Goal: Task Accomplishment & Management: Use online tool/utility

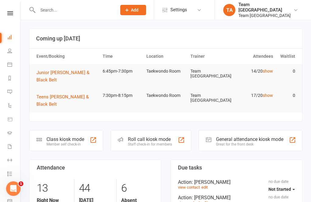
click at [11, 12] on icon at bounding box center [10, 13] width 6 height 4
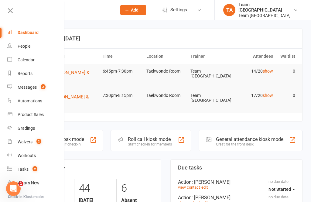
click at [30, 58] on div "Calendar" at bounding box center [26, 59] width 17 height 5
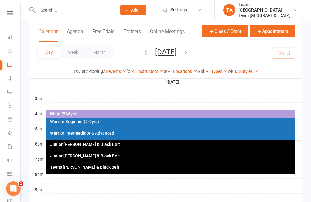
scroll to position [264, 0]
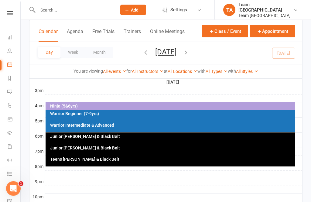
click at [147, 140] on div "Junior [PERSON_NAME] & Black Belt" at bounding box center [171, 138] width 250 height 11
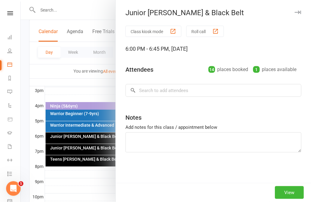
scroll to position [265, 0]
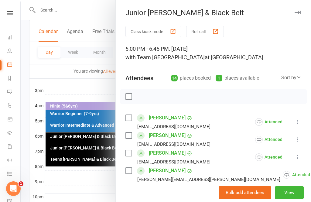
click at [78, 171] on div at bounding box center [166, 101] width 291 height 202
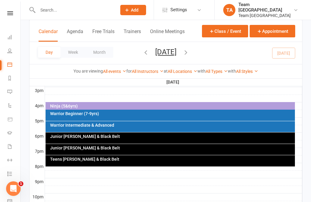
click at [118, 148] on div "Junior [PERSON_NAME] & Black Belt" at bounding box center [172, 148] width 244 height 4
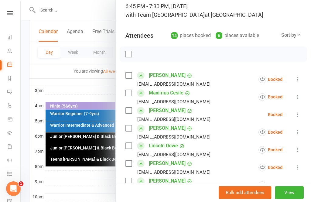
scroll to position [49, 0]
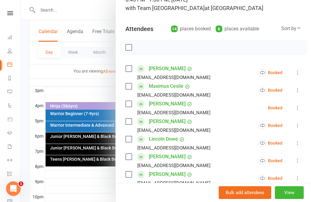
click at [296, 199] on button "View" at bounding box center [289, 192] width 29 height 13
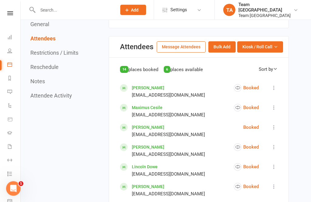
click at [278, 46] on button "Kiosk / Roll Call" at bounding box center [260, 47] width 46 height 11
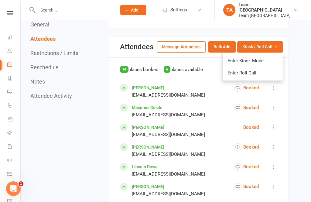
click at [268, 67] on link "Enter Roll Call" at bounding box center [253, 73] width 60 height 12
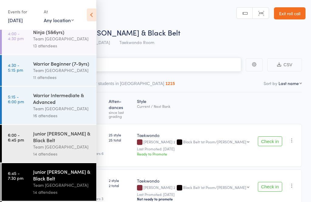
scroll to position [37, 0]
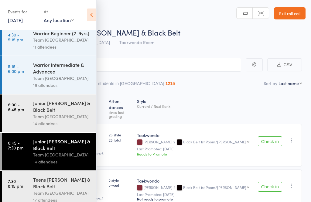
click at [95, 16] on icon at bounding box center [91, 15] width 9 height 13
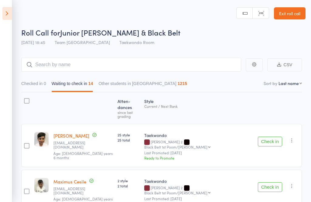
scroll to position [0, 0]
click at [92, 16] on header "Roll Call for Junior Cho Dan Bo & Black Belt 12 Aug 18:45 Team Carlo Airport We…" at bounding box center [155, 24] width 311 height 49
click at [274, 137] on button "Check in" at bounding box center [270, 142] width 24 height 10
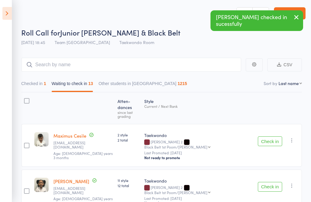
click at [269, 137] on button "Check in" at bounding box center [270, 142] width 24 height 10
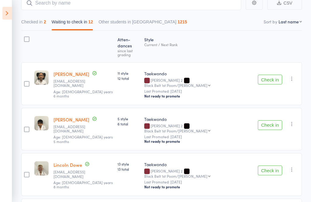
scroll to position [66, 0]
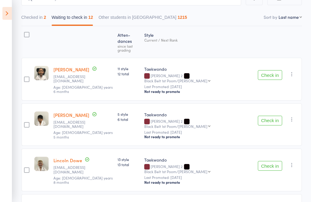
click at [259, 70] on button "Check in" at bounding box center [270, 75] width 24 height 10
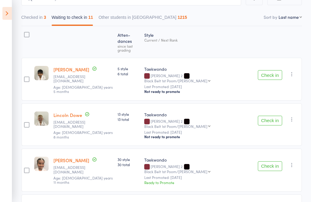
click at [269, 70] on button "Check in" at bounding box center [270, 75] width 24 height 10
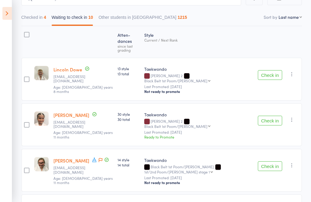
click at [269, 70] on button "Check in" at bounding box center [270, 75] width 24 height 10
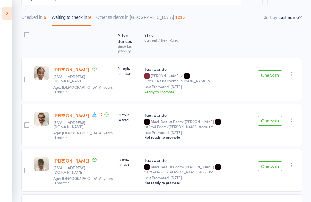
click at [269, 116] on button "Check in" at bounding box center [270, 121] width 24 height 10
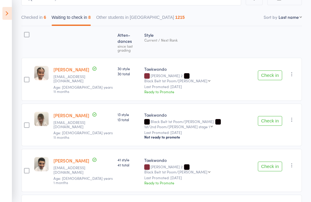
click at [264, 116] on button "Check in" at bounding box center [270, 121] width 24 height 10
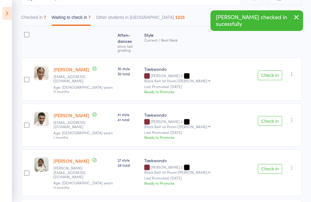
click at [267, 116] on button "Check in" at bounding box center [270, 121] width 24 height 10
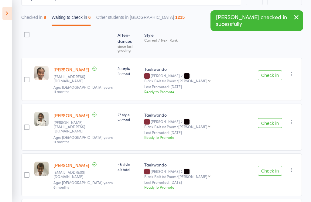
click at [265, 118] on button "Check in" at bounding box center [270, 123] width 24 height 10
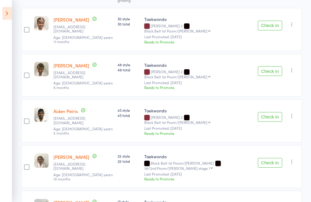
scroll to position [116, 0]
click at [267, 67] on button "Check in" at bounding box center [270, 72] width 24 height 10
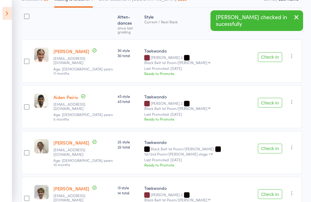
click at [270, 98] on button "Check in" at bounding box center [270, 103] width 24 height 10
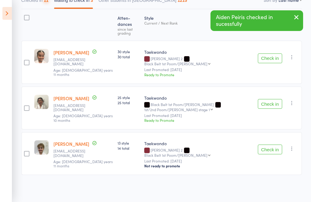
scroll to position [43, 0]
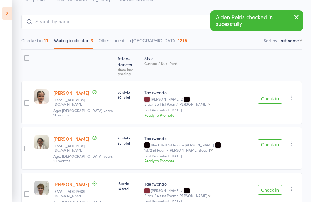
click at [270, 140] on button "Check in" at bounding box center [270, 145] width 24 height 10
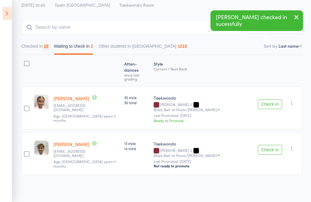
scroll to position [1, 0]
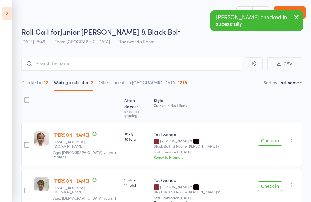
click at [295, 137] on icon "button" at bounding box center [292, 140] width 6 height 6
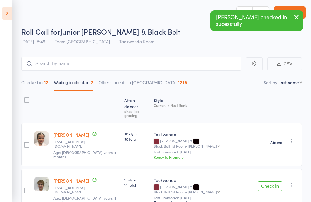
click at [295, 182] on icon "button" at bounding box center [292, 185] width 6 height 6
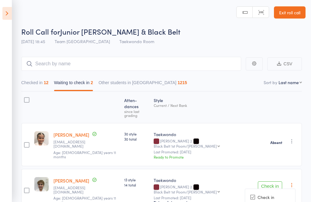
scroll to position [27, 0]
